Goal: Use online tool/utility: Utilize a website feature to perform a specific function

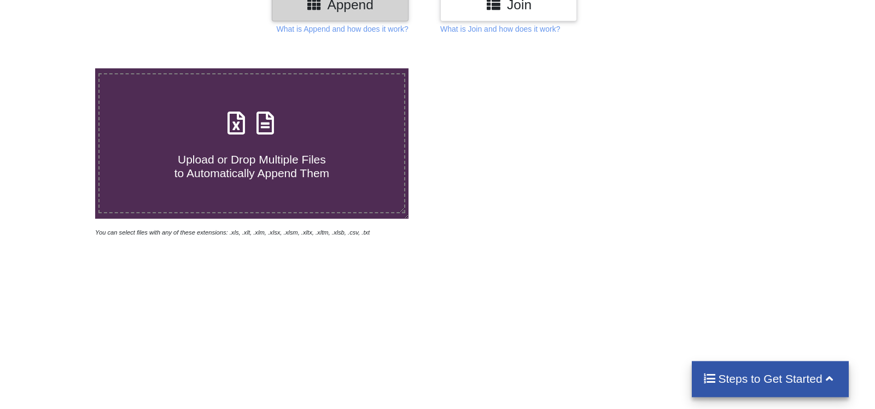
scroll to position [134, 0]
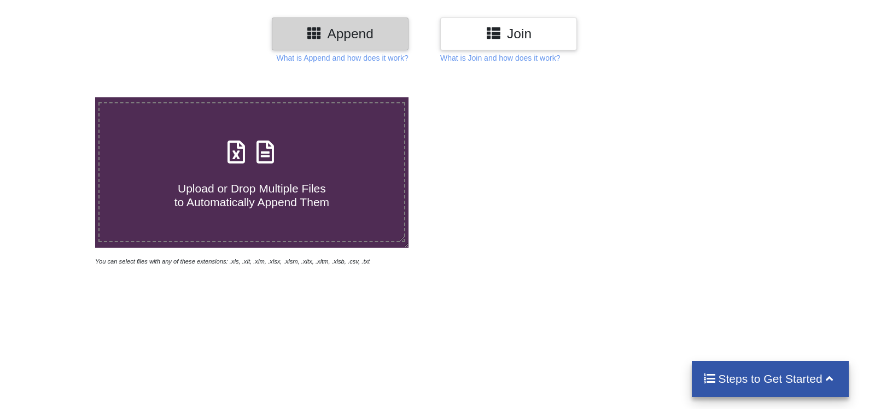
click at [275, 111] on label "Upload or Drop Multiple Files to Automatically Append Them" at bounding box center [251, 172] width 307 height 140
click at [61, 97] on input "Upload or Drop Multiple Files to Automatically Append Them" at bounding box center [61, 97] width 0 height 0
type input "C:\fakepath\hello.xlsx"
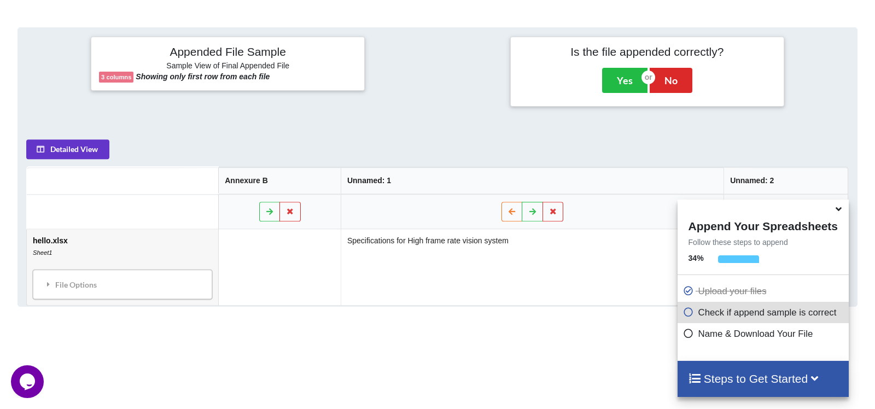
scroll to position [409, 0]
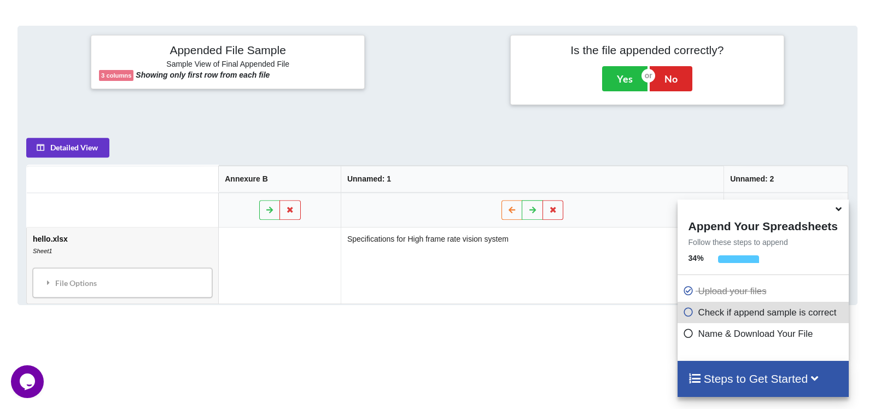
click at [836, 209] on icon at bounding box center [838, 207] width 11 height 10
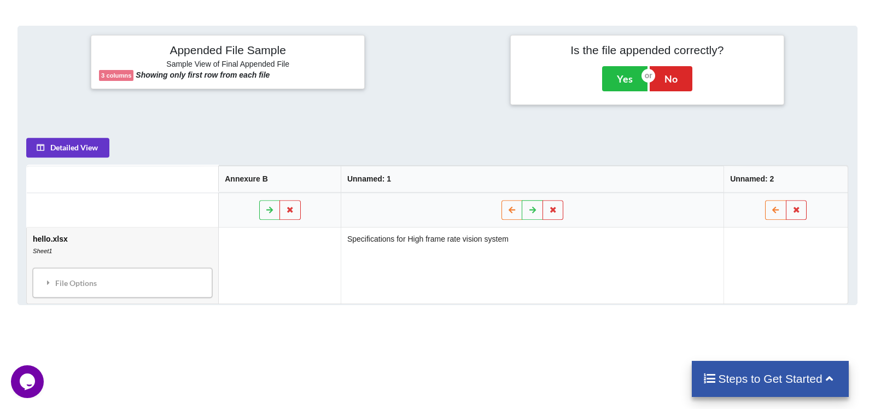
click at [438, 228] on td "Specifications for High frame rate vision system" at bounding box center [532, 266] width 383 height 76
click at [530, 207] on icon at bounding box center [532, 210] width 9 height 7
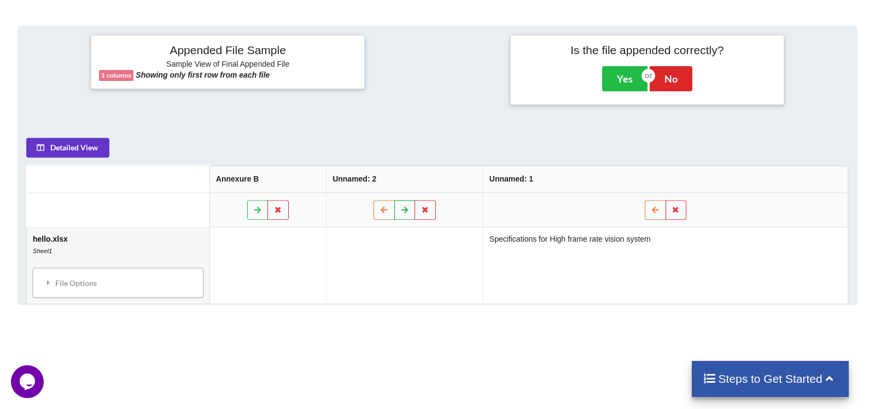
click at [398, 201] on button at bounding box center [404, 211] width 21 height 20
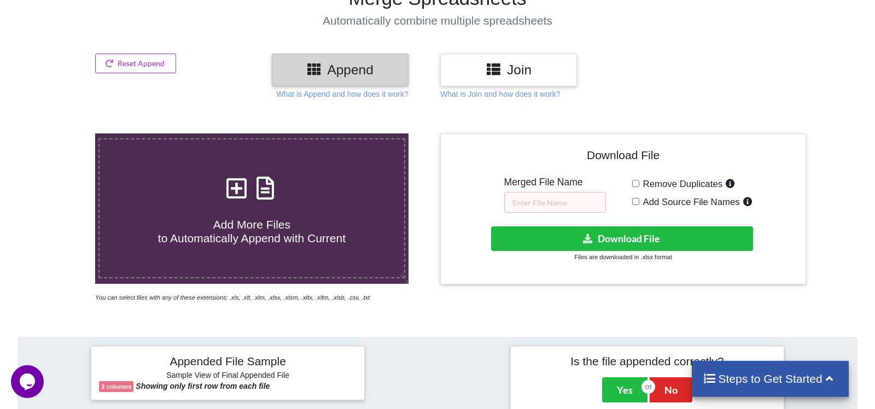
scroll to position [97, 0]
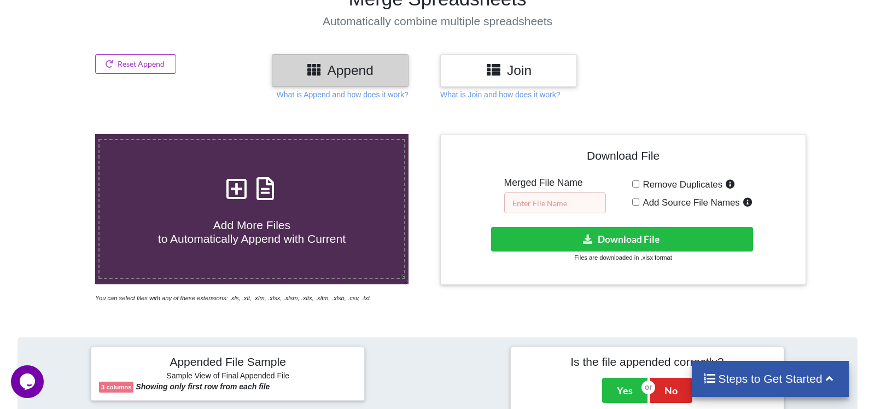
click at [527, 193] on input "text" at bounding box center [555, 203] width 102 height 21
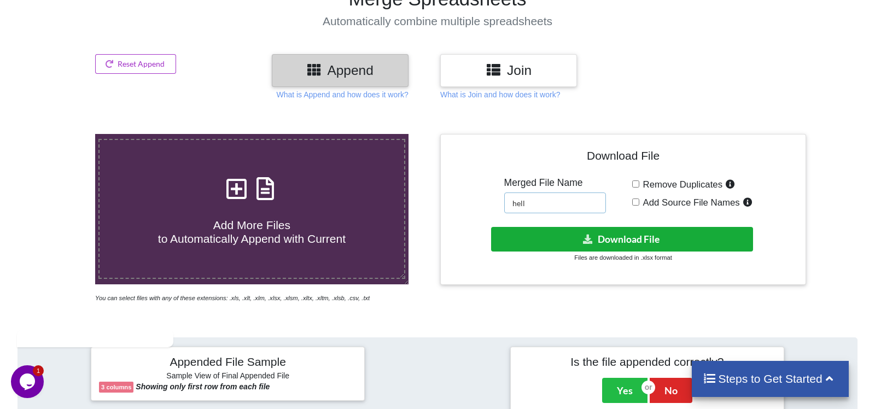
scroll to position [0, 0]
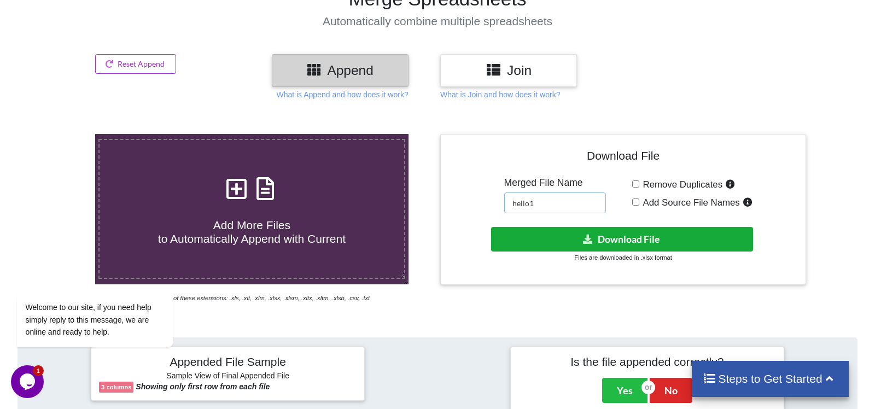
type input "hello1"
click at [618, 227] on button "Download File" at bounding box center [622, 239] width 262 height 25
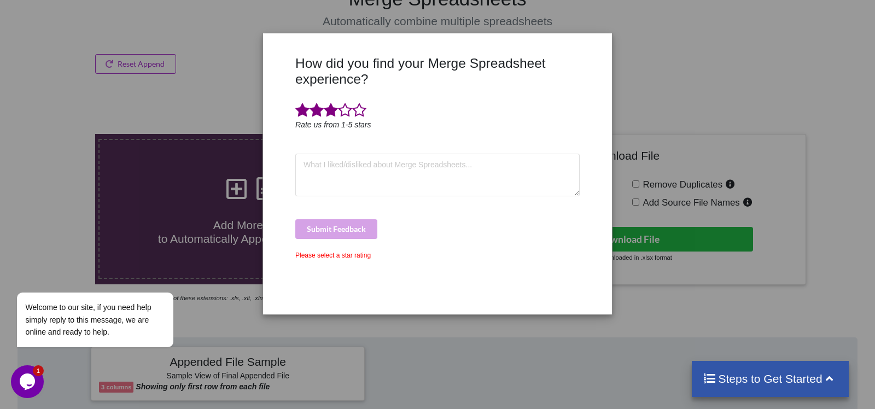
click at [334, 108] on span at bounding box center [331, 110] width 14 height 15
